Goal: Information Seeking & Learning: Understand process/instructions

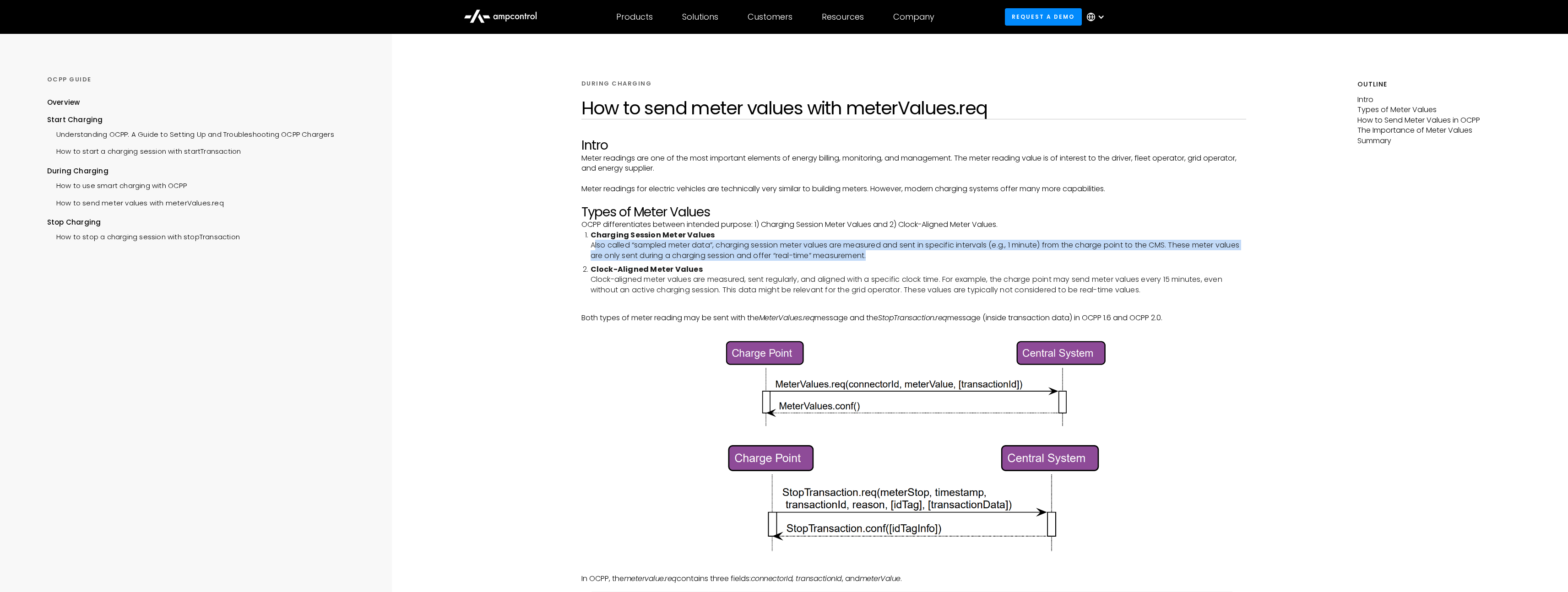
drag, startPoint x: 593, startPoint y: 246, endPoint x: 919, endPoint y: 253, distance: 326.1
click at [919, 253] on li "Charging Session Meter Values Also called “sampled meter data”, charging sessio…" at bounding box center [918, 245] width 657 height 31
drag, startPoint x: 915, startPoint y: 254, endPoint x: 588, endPoint y: 248, distance: 327.1
click at [588, 248] on ol "Charging Session Meter Values Also called “sampled meter data”, charging sessio…" at bounding box center [914, 263] width 665 height 65
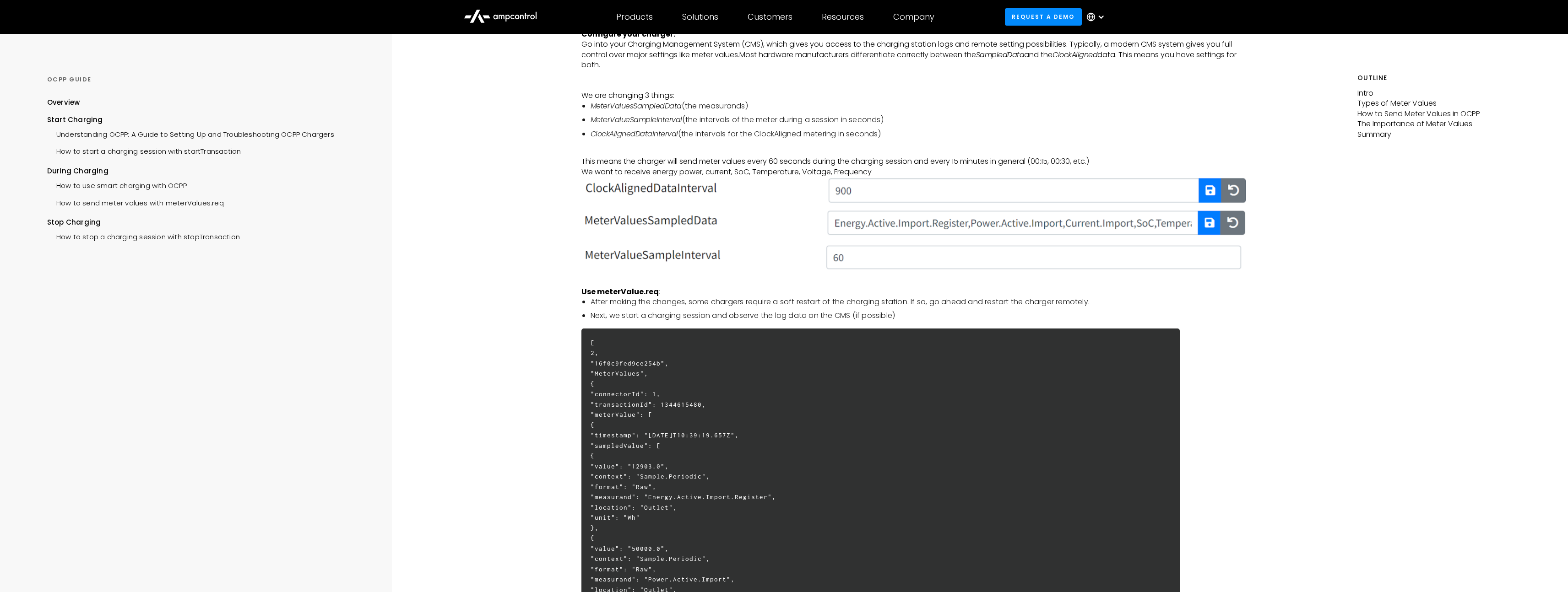
scroll to position [1580, 0]
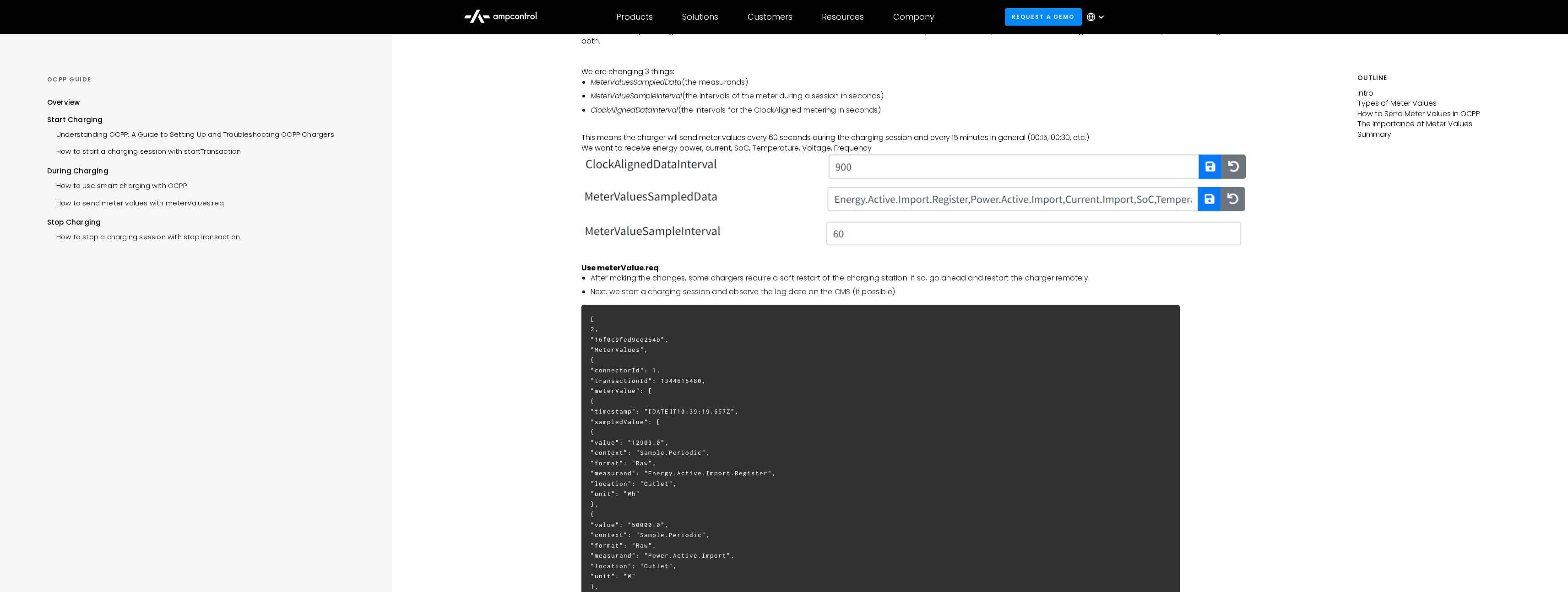
drag, startPoint x: 718, startPoint y: 387, endPoint x: 599, endPoint y: 388, distance: 119.0
click at [159, 148] on div "How to start a charging session with startTransaction" at bounding box center [144, 150] width 194 height 17
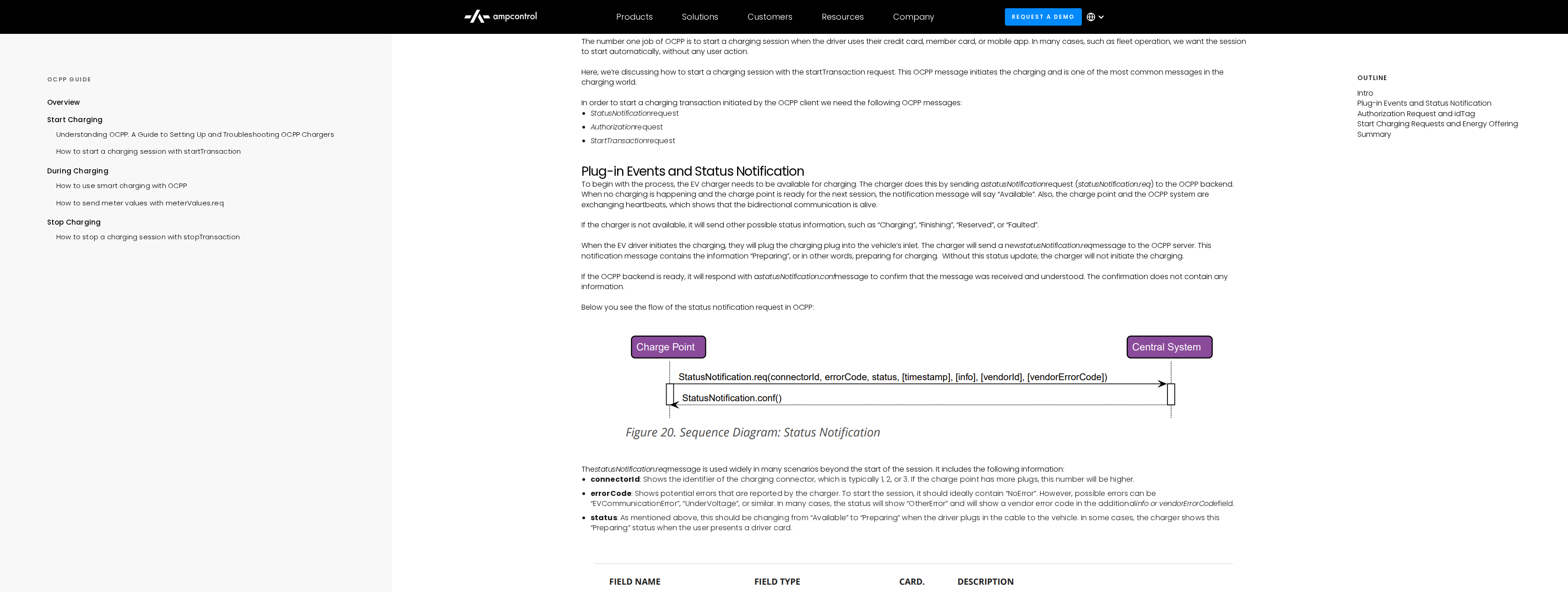
scroll to position [11, 0]
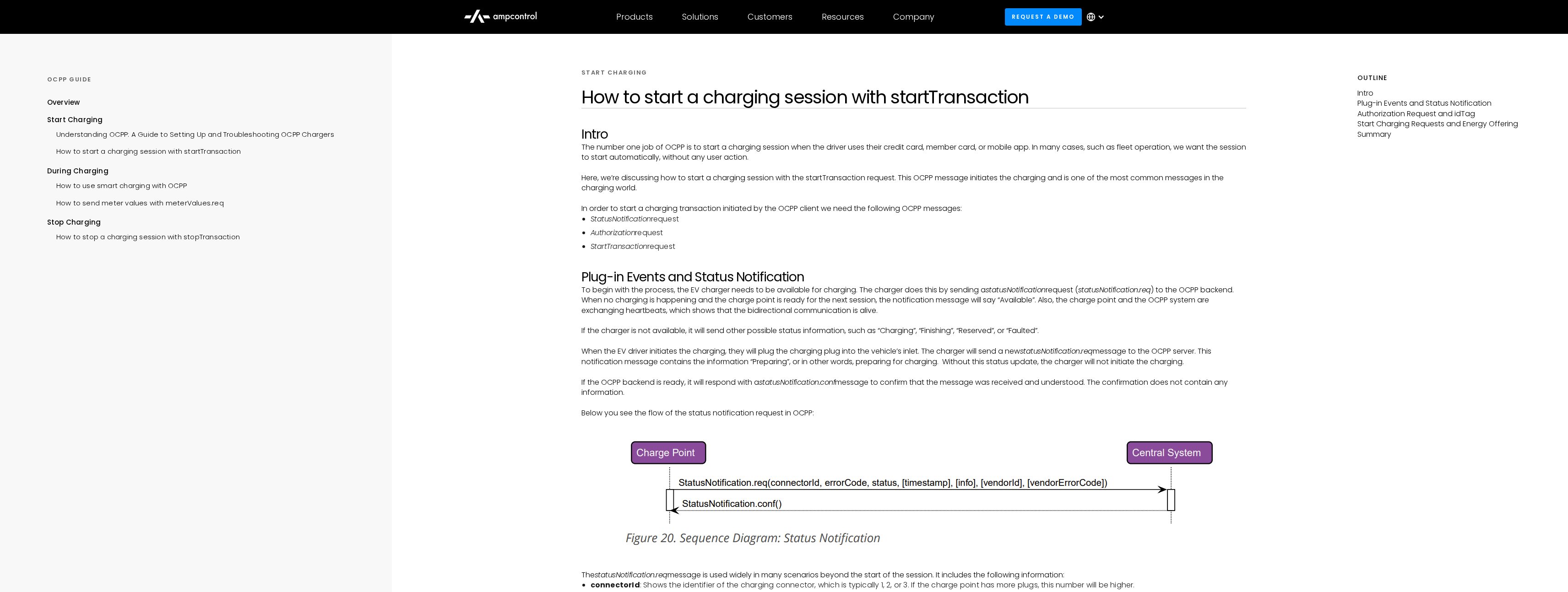
drag, startPoint x: 576, startPoint y: 210, endPoint x: 703, endPoint y: 246, distance: 132.0
click at [703, 246] on li "StartTransaction request" at bounding box center [918, 246] width 657 height 10
drag, startPoint x: 701, startPoint y: 248, endPoint x: 579, endPoint y: 216, distance: 126.1
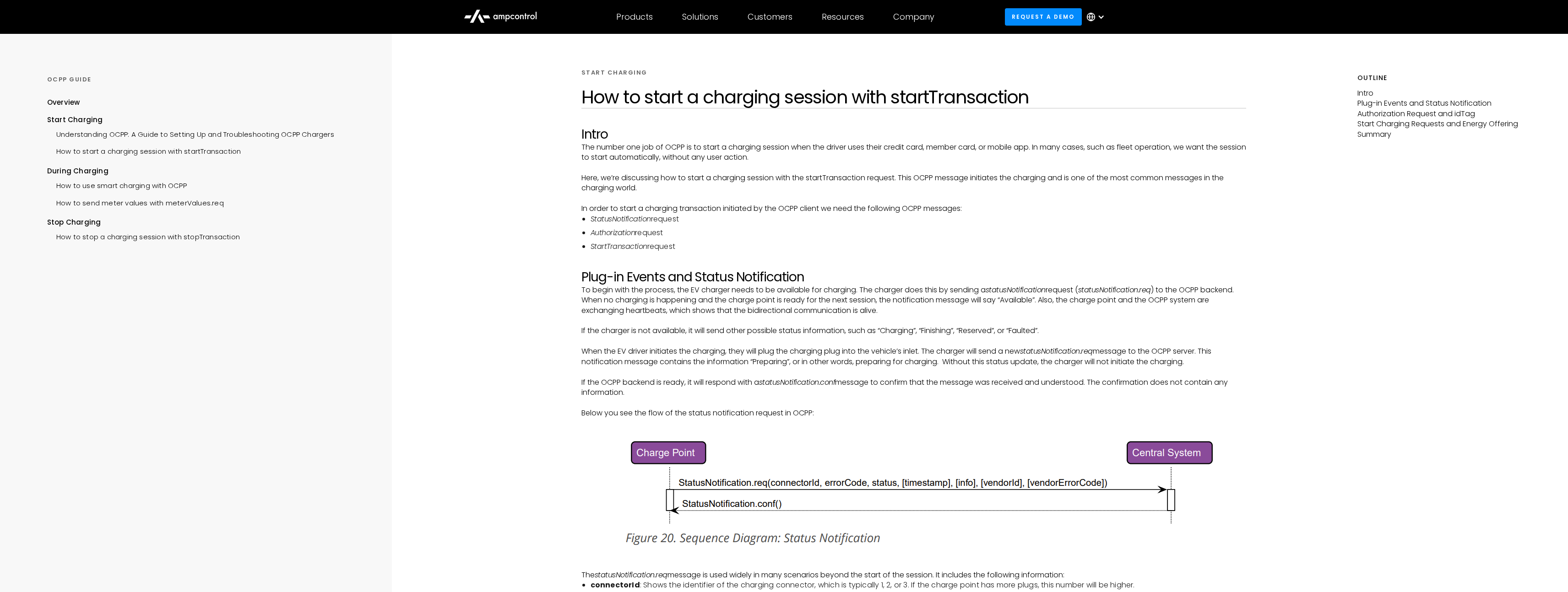
scroll to position [97, 0]
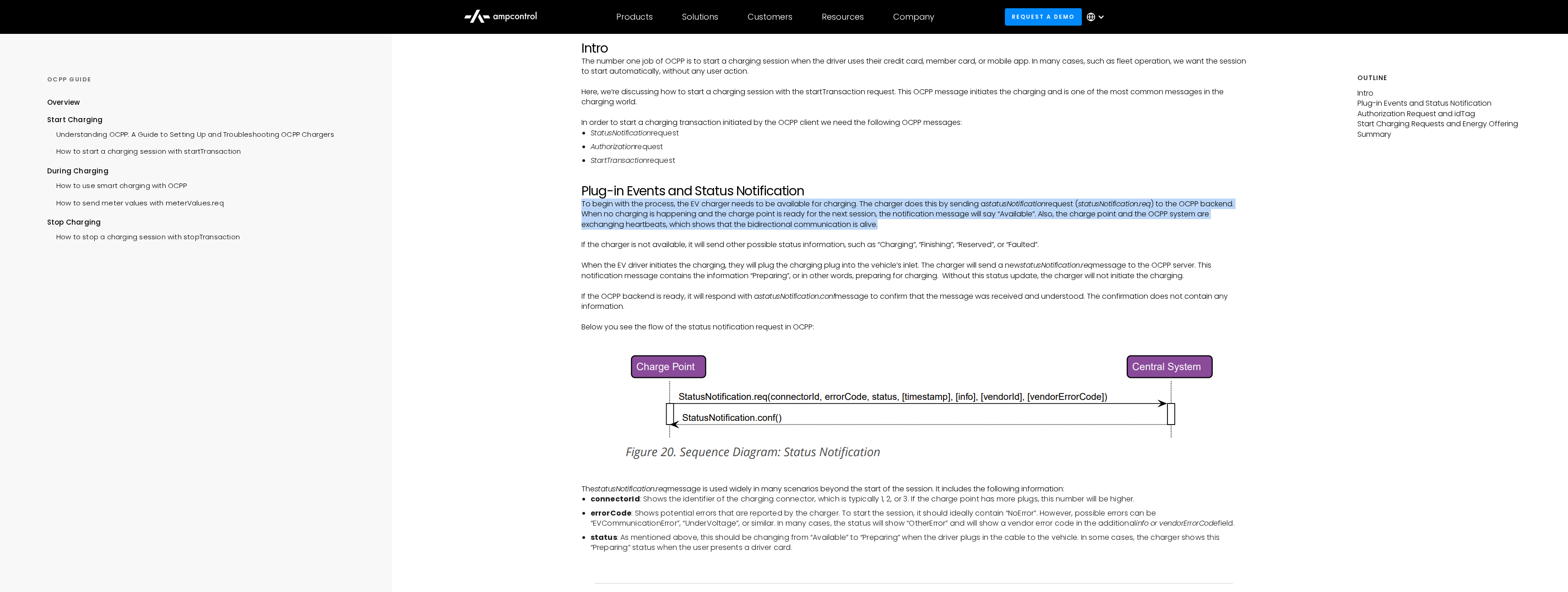
drag, startPoint x: 580, startPoint y: 203, endPoint x: 907, endPoint y: 227, distance: 327.9
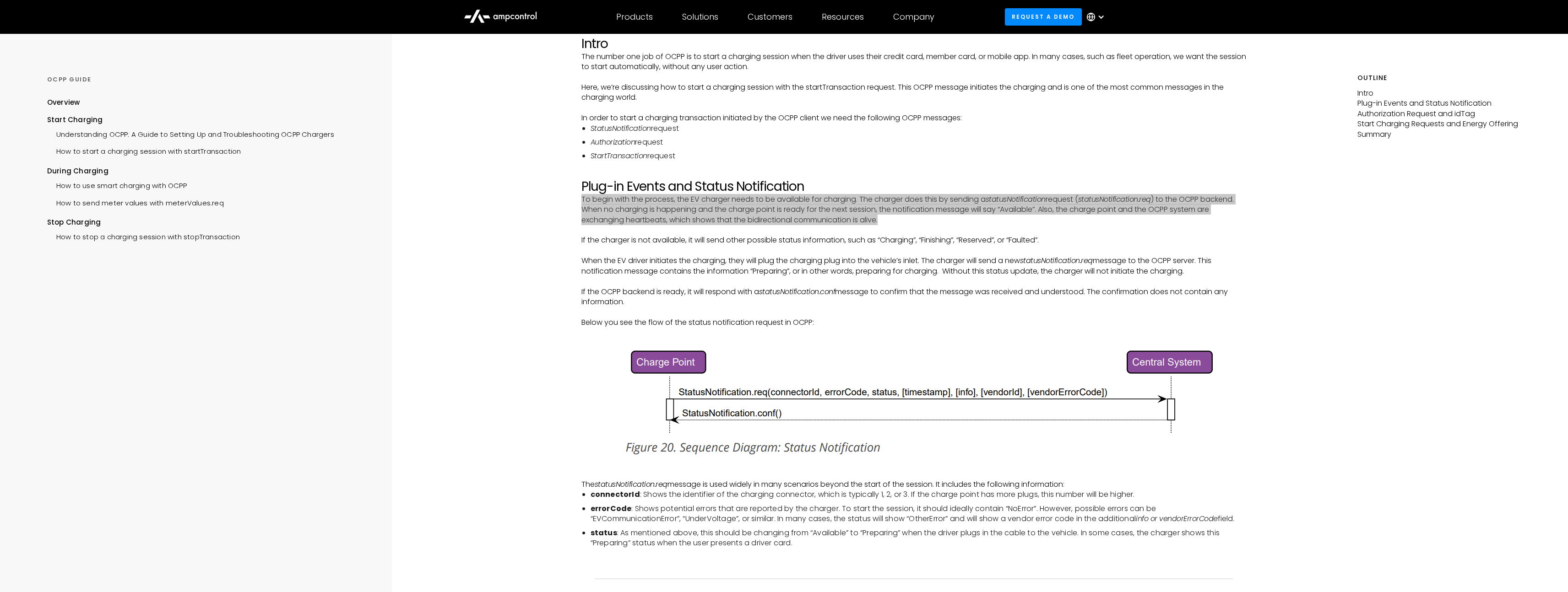
scroll to position [107, 0]
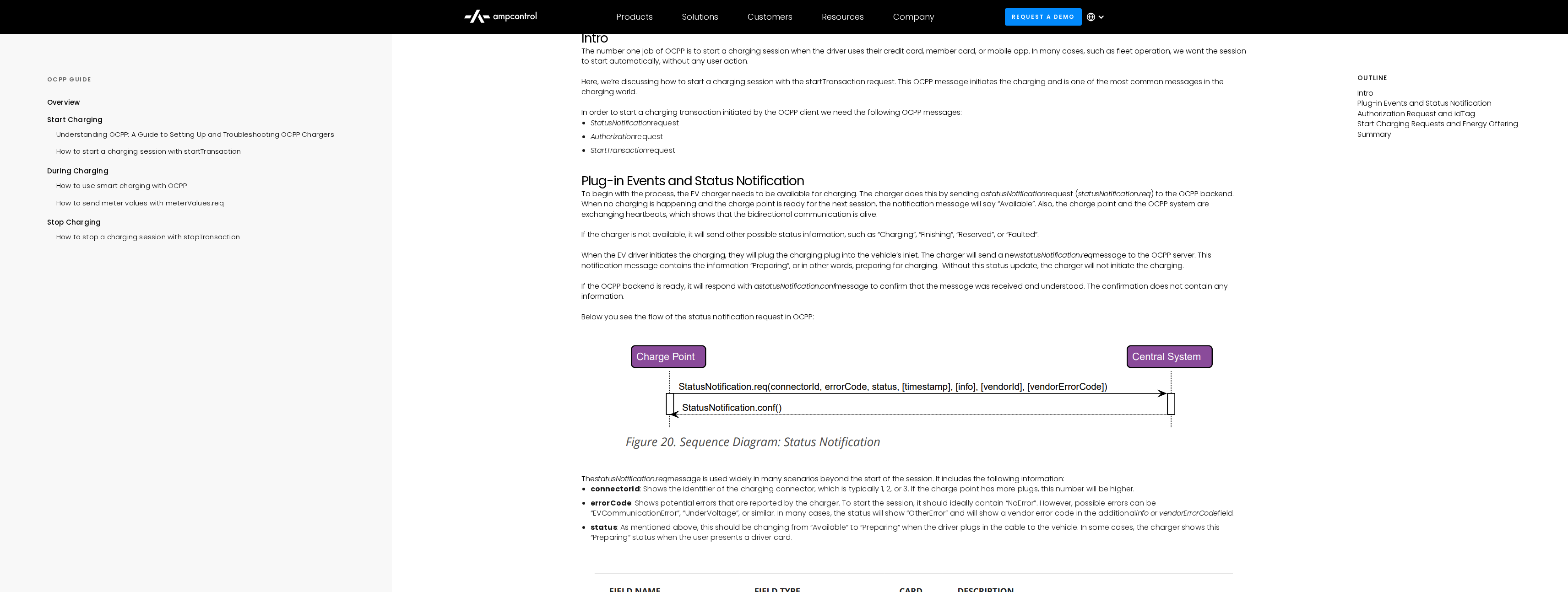
click at [746, 237] on p "If the charger is not available, it will send other possible status information…" at bounding box center [914, 235] width 665 height 10
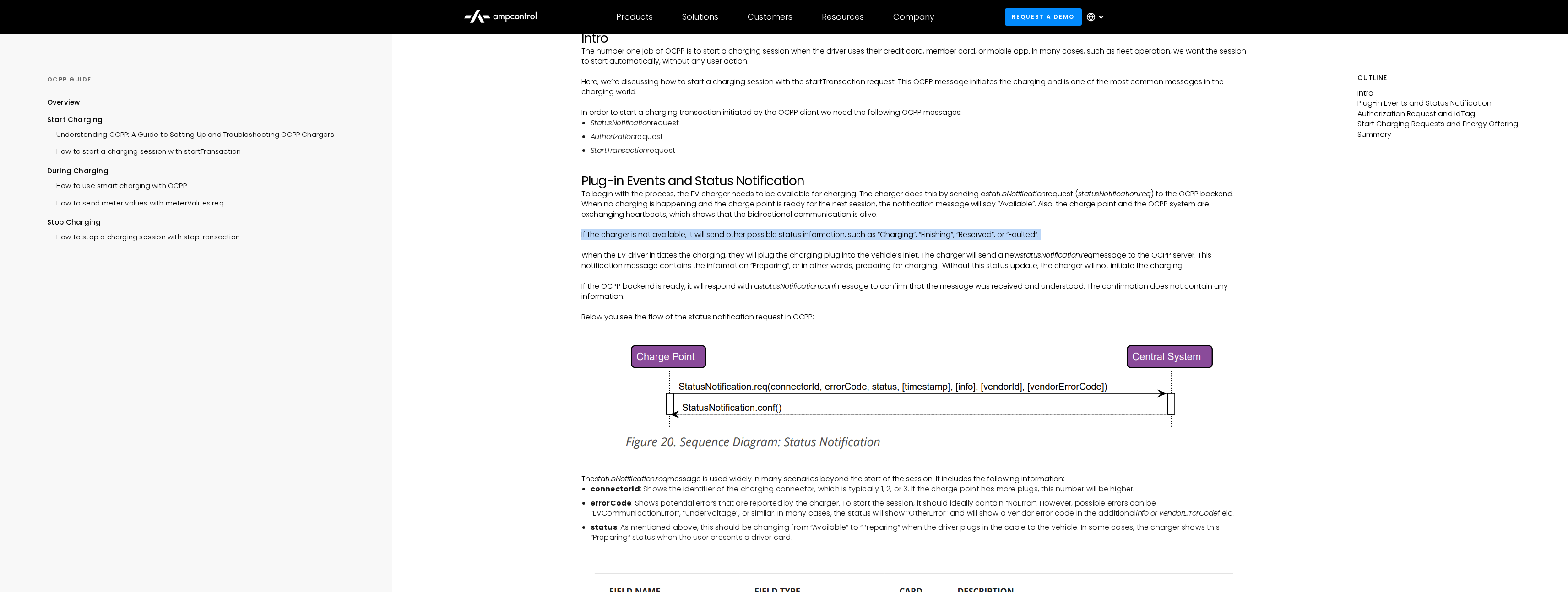
click at [746, 237] on p "If the charger is not available, it will send other possible status information…" at bounding box center [914, 235] width 665 height 10
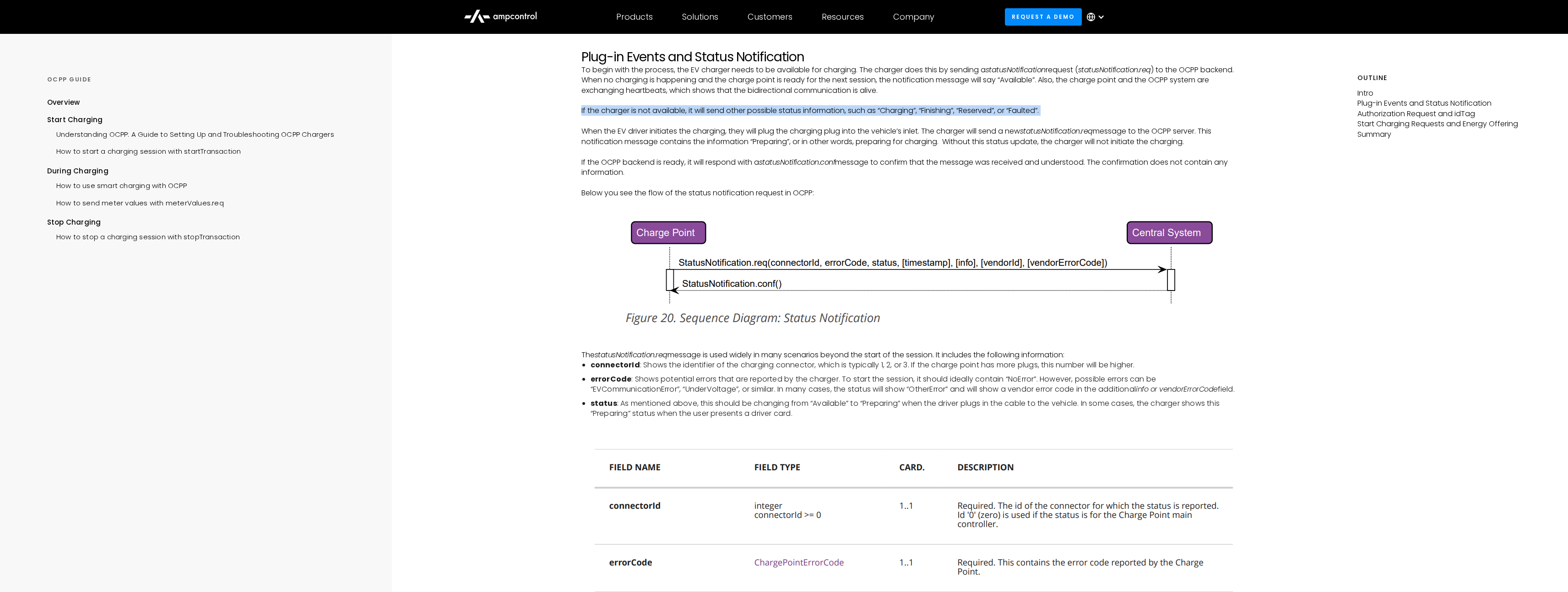
scroll to position [231, 0]
drag, startPoint x: 590, startPoint y: 136, endPoint x: 1209, endPoint y: 145, distance: 619.1
click at [1209, 145] on p "When the EV driver initiates the charging, they will plug the charging plug int…" at bounding box center [914, 136] width 665 height 20
drag, startPoint x: 1209, startPoint y: 144, endPoint x: 528, endPoint y: 123, distance: 681.3
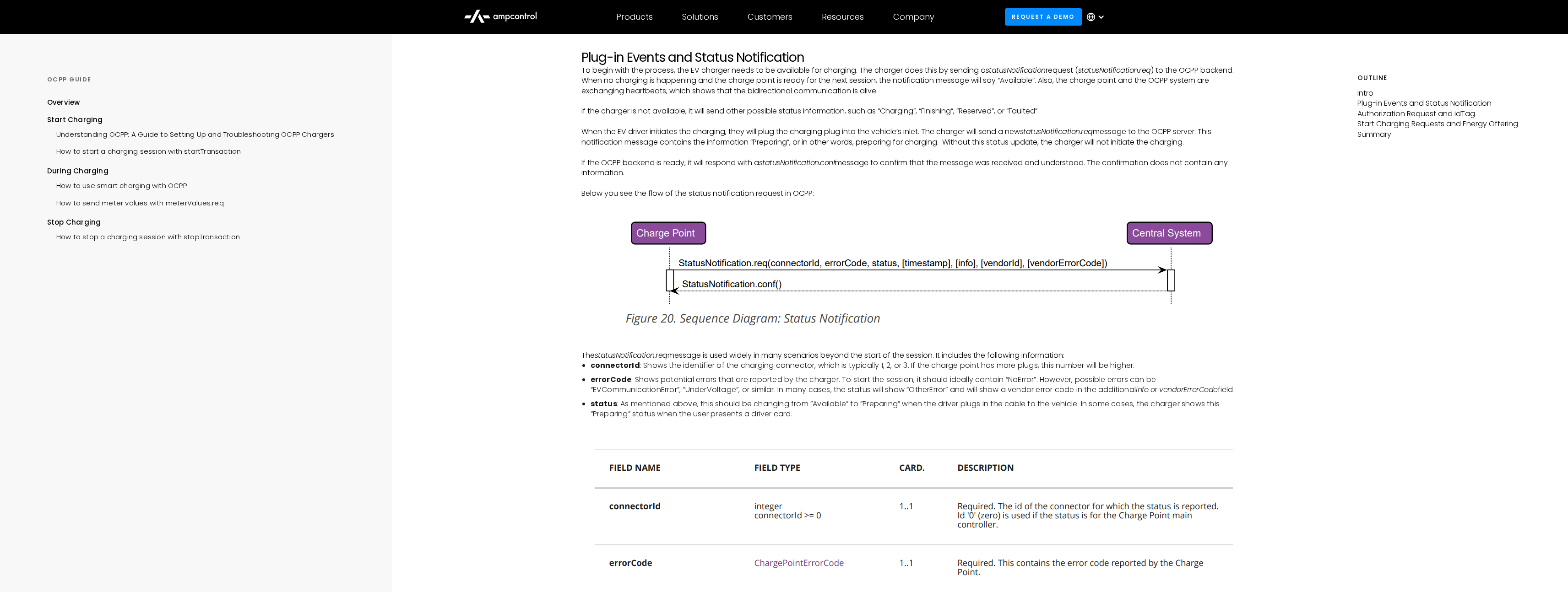
drag, startPoint x: 671, startPoint y: 170, endPoint x: 535, endPoint y: 165, distance: 136.1
drag, startPoint x: 773, startPoint y: 182, endPoint x: 551, endPoint y: 190, distance: 222.1
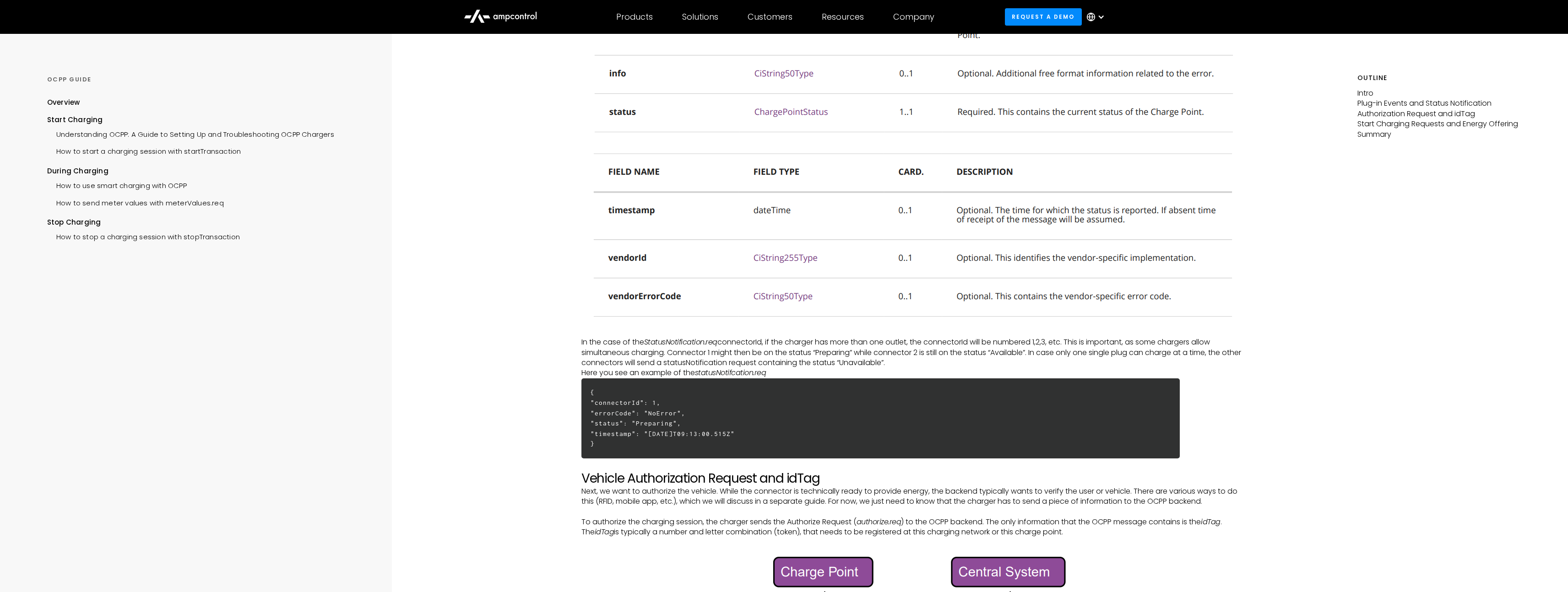
scroll to position [851, 0]
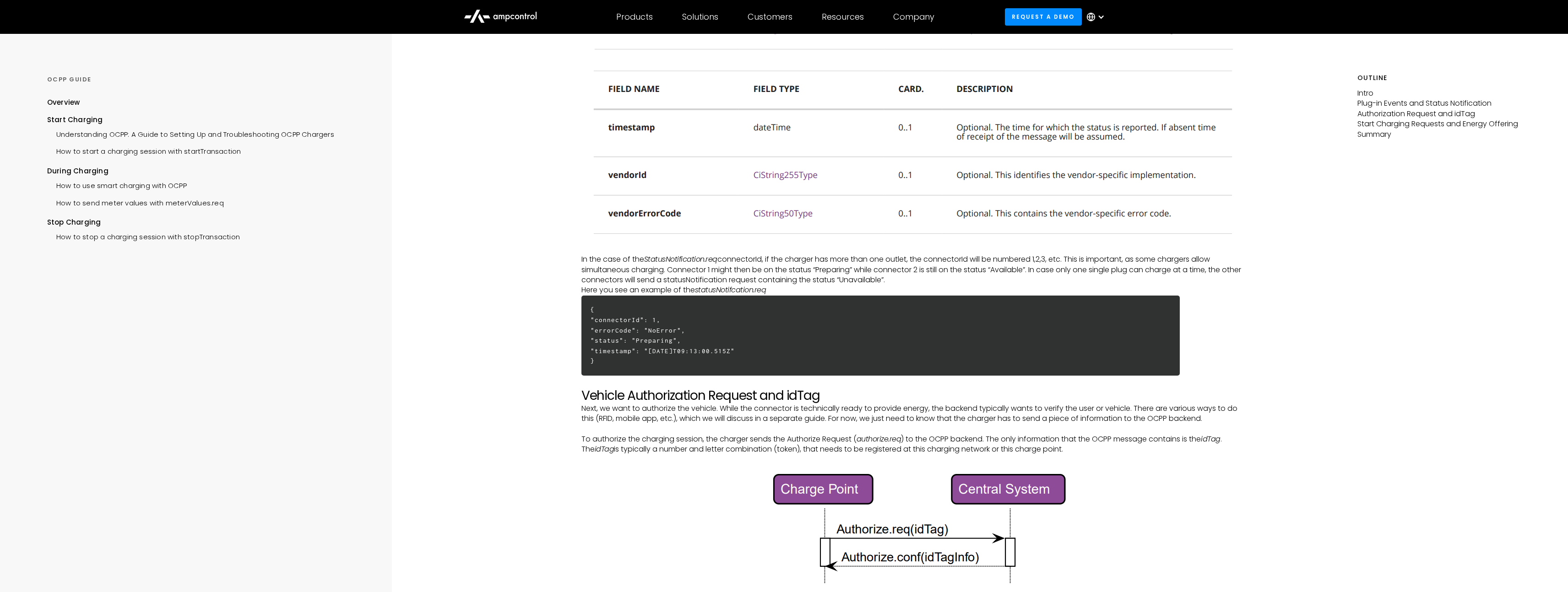
drag, startPoint x: 577, startPoint y: 265, endPoint x: 1012, endPoint y: 292, distance: 435.8
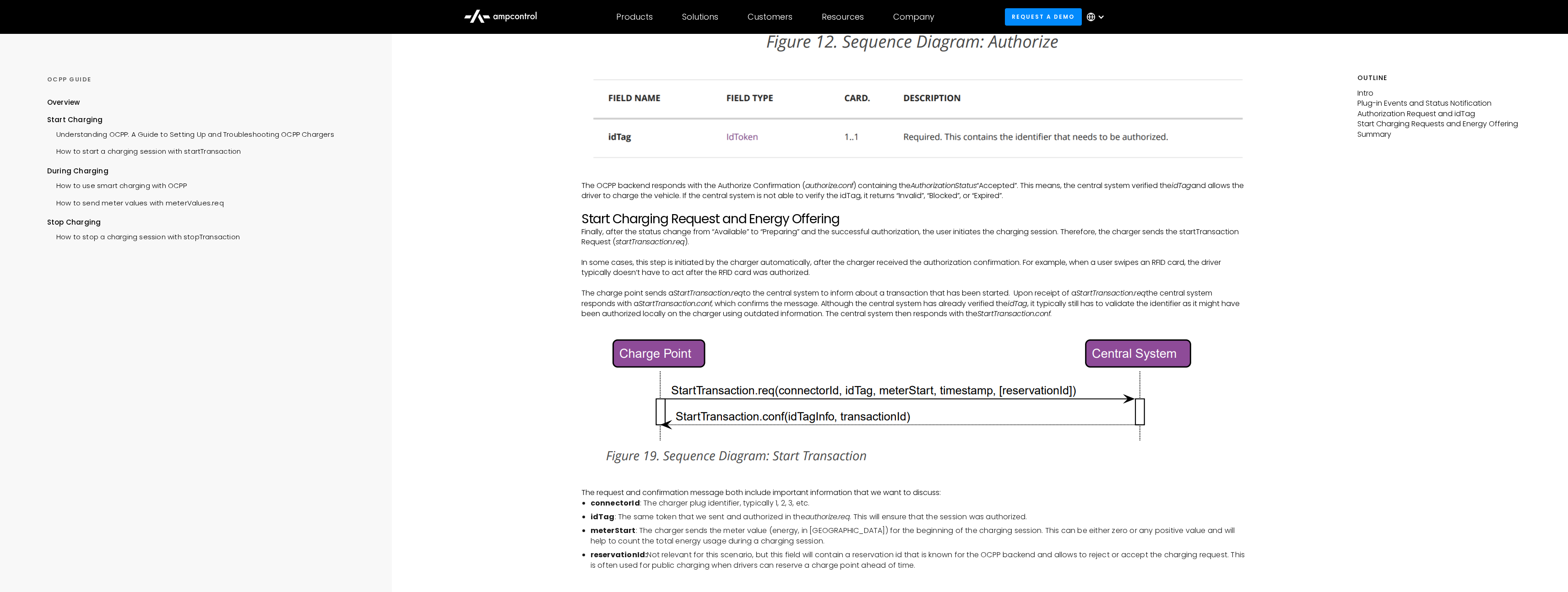
scroll to position [1488, 0]
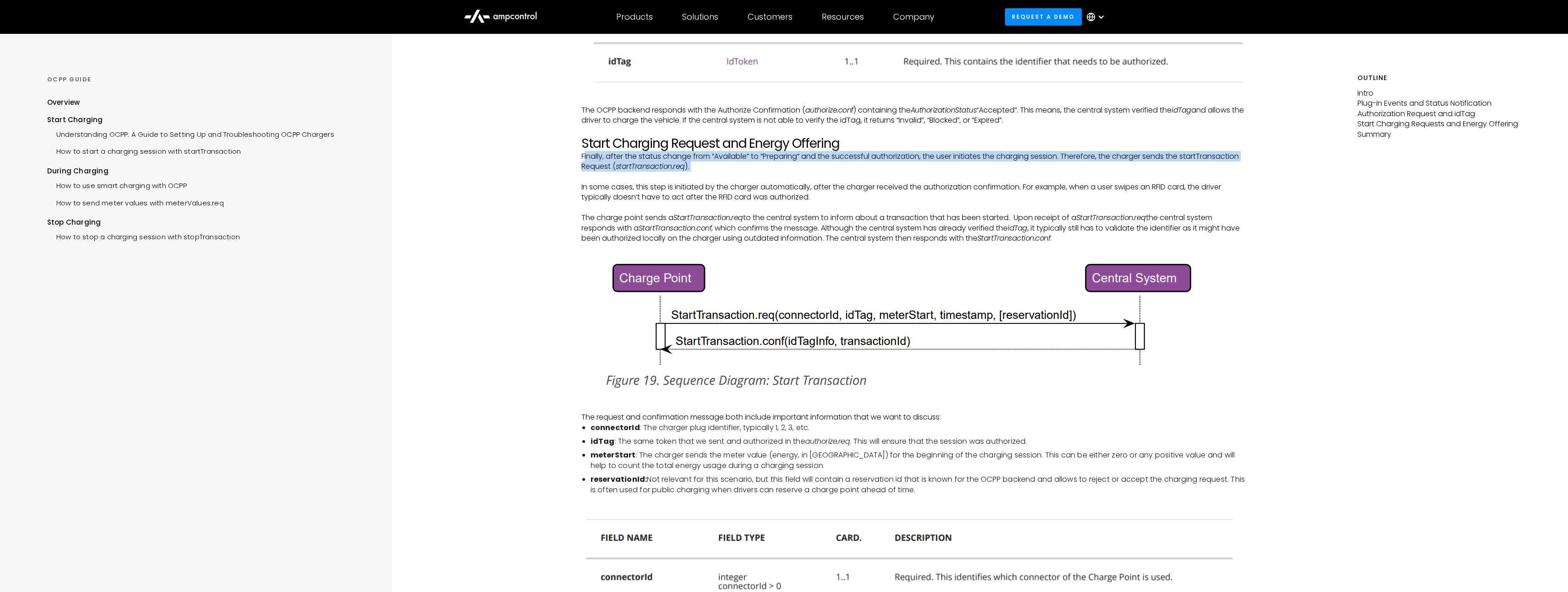
drag, startPoint x: 587, startPoint y: 167, endPoint x: 719, endPoint y: 186, distance: 133.4
click at [719, 186] on div "Intro The number one job of OCPP is to start a charging session when the driver…" at bounding box center [914, 59] width 665 height 2818
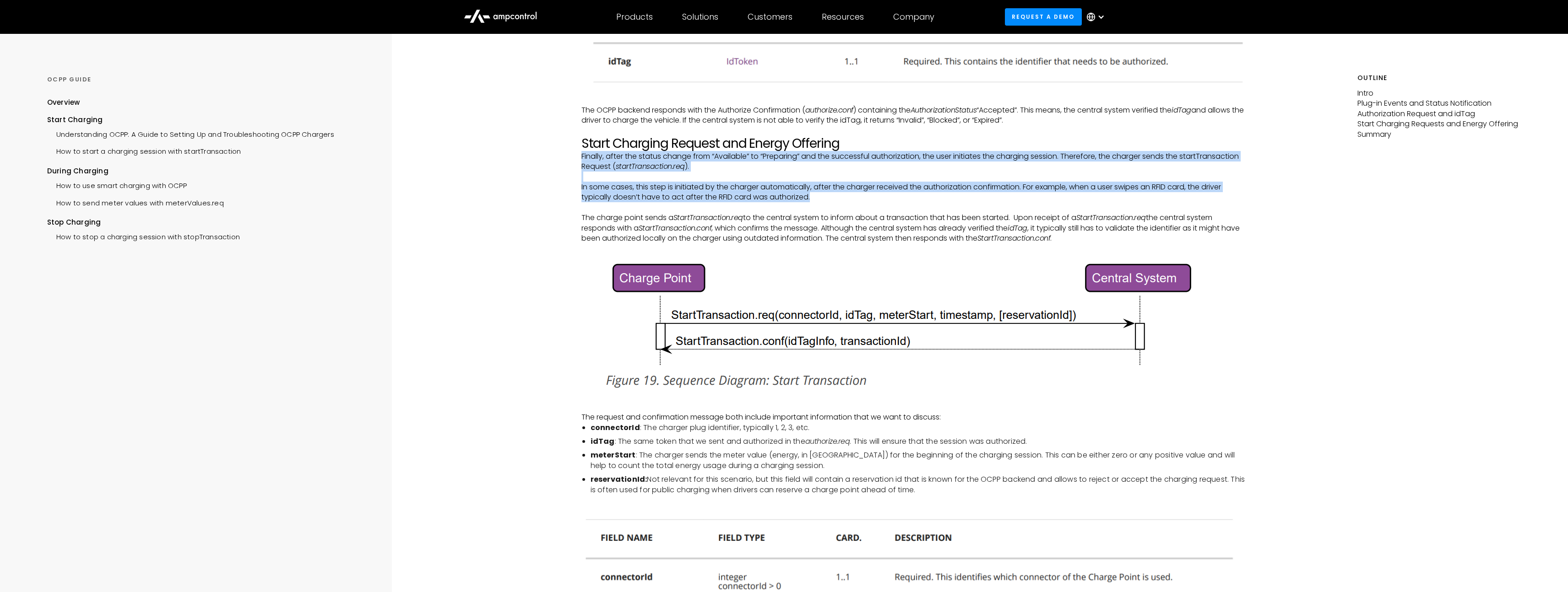
drag, startPoint x: 662, startPoint y: 199, endPoint x: 534, endPoint y: 166, distance: 132.2
click at [534, 166] on div "START CHARGING How to start a charging session with startTransaction Intro The …" at bounding box center [914, 29] width 887 height 2968
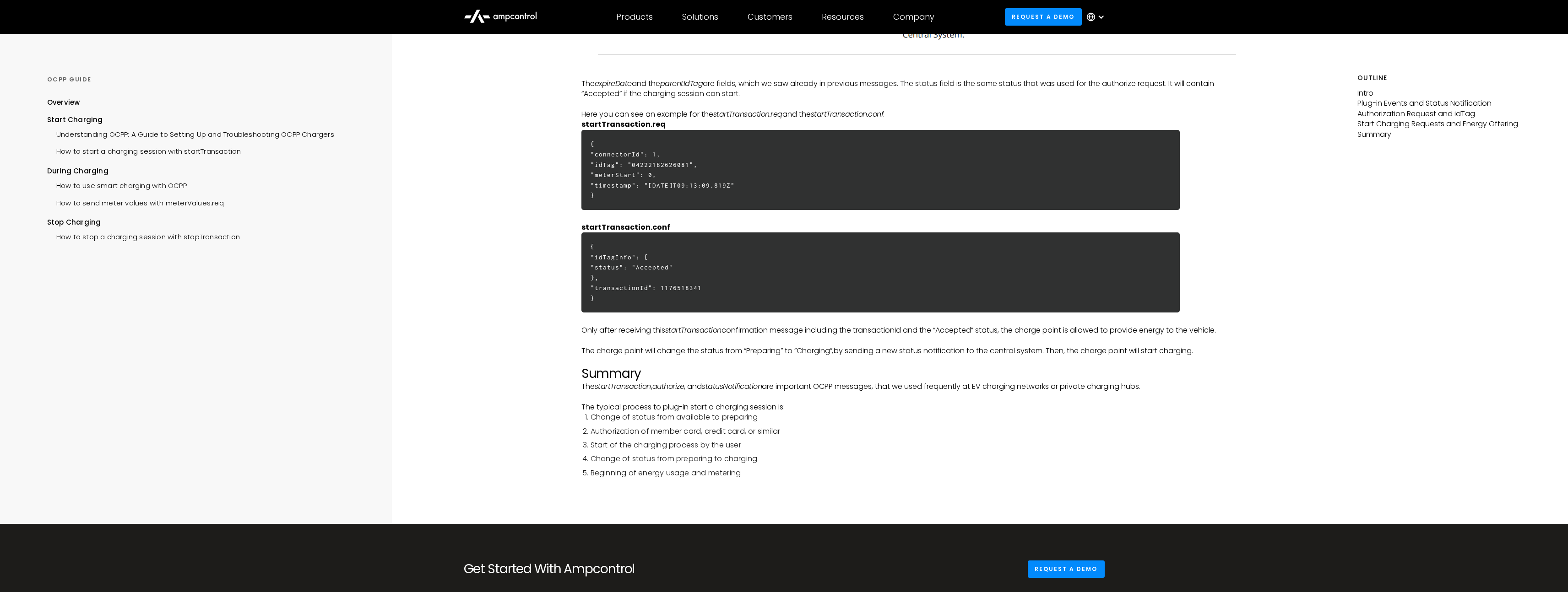
scroll to position [2476, 0]
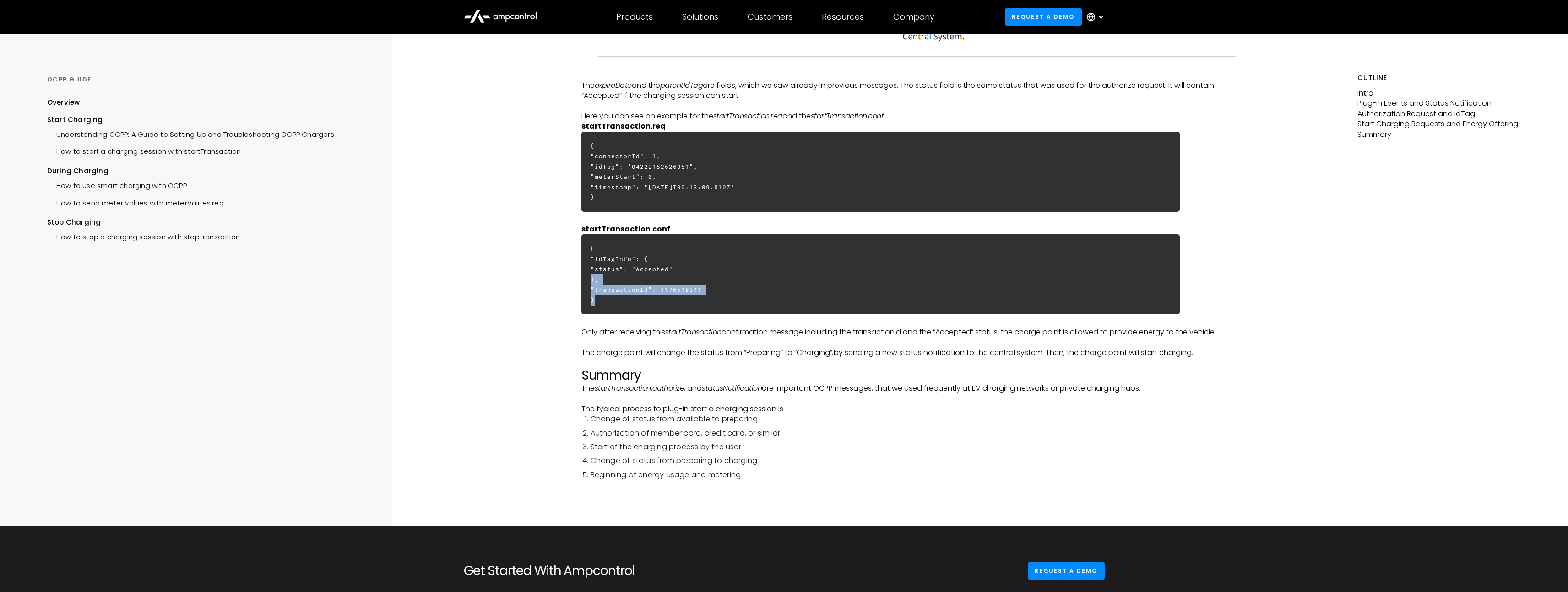
drag, startPoint x: 598, startPoint y: 295, endPoint x: 756, endPoint y: 307, distance: 158.5
click at [756, 307] on h6 "{ "idTagInfo": { "status": "Accepted" }, "transactionId": 1176518341 }" at bounding box center [881, 274] width 599 height 80
drag, startPoint x: 737, startPoint y: 303, endPoint x: 773, endPoint y: 288, distance: 39.0
click at [773, 288] on h6 "{ "idTagInfo": { "status": "Accepted" }, "transactionId": 1176518341 }" at bounding box center [881, 274] width 599 height 80
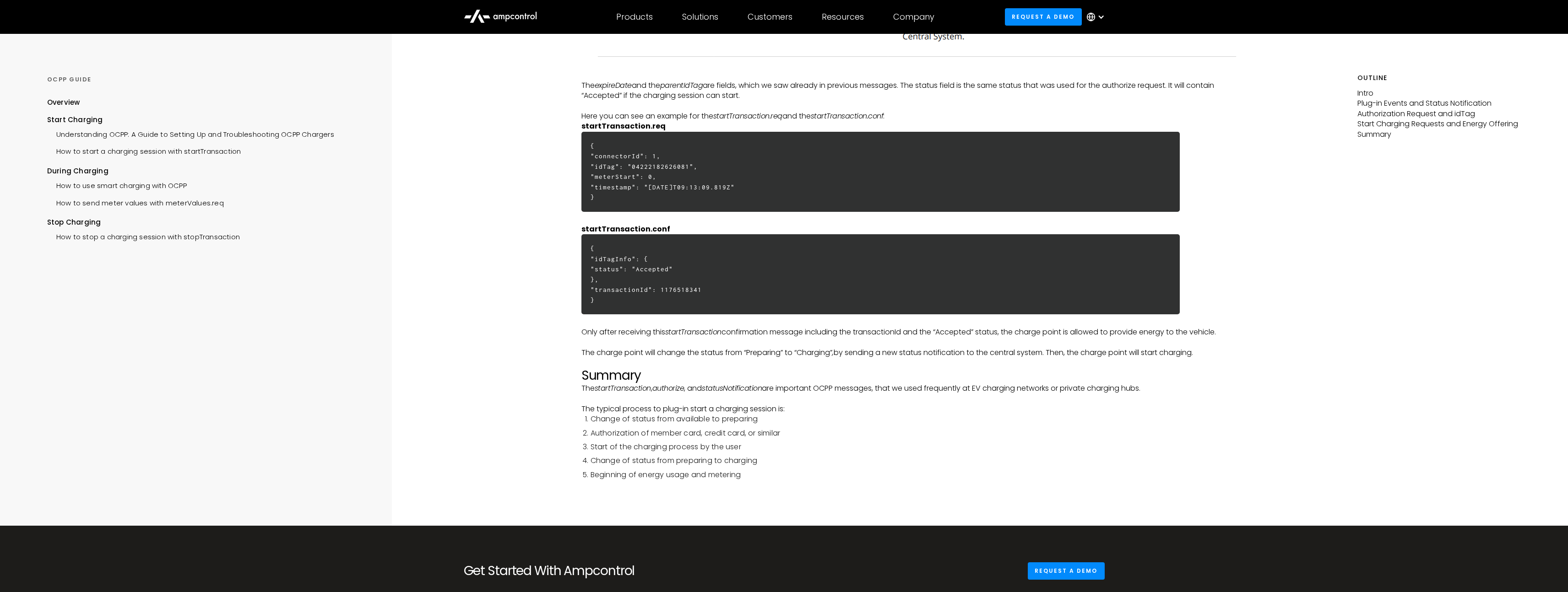
click at [773, 288] on h6 "{ "idTagInfo": { "status": "Accepted" }, "transactionId": 1176518341 }" at bounding box center [881, 274] width 599 height 80
drag, startPoint x: 749, startPoint y: 310, endPoint x: 712, endPoint y: 299, distance: 38.6
click at [627, 258] on h6 "{ "idTagInfo": { "status": "Accepted" }, "transactionId": 1176518341 }" at bounding box center [881, 274] width 599 height 80
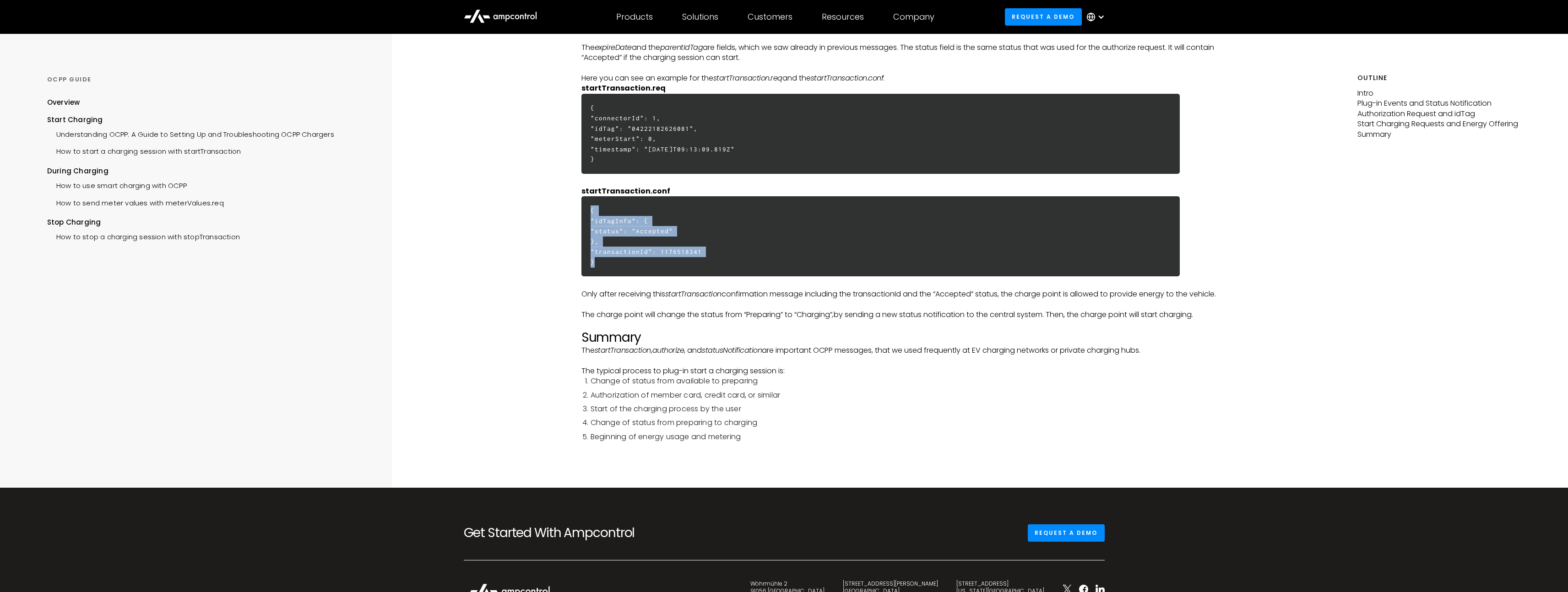
scroll to position [2477, 0]
